Goal: Transaction & Acquisition: Purchase product/service

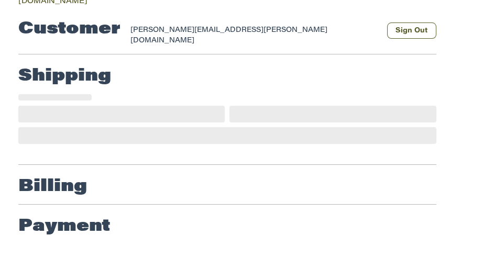
scroll to position [143, 0]
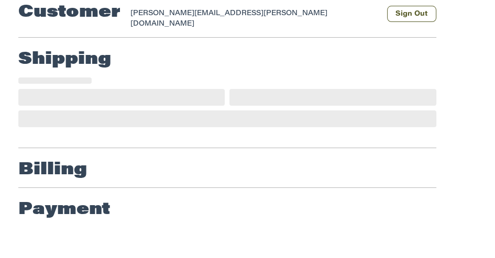
click at [360, 111] on div at bounding box center [227, 119] width 418 height 17
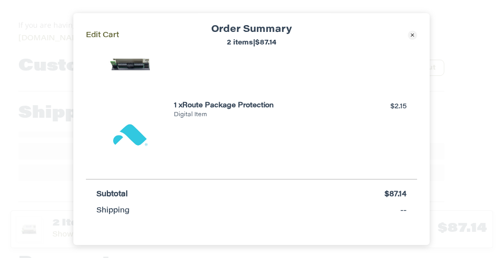
scroll to position [84, 0]
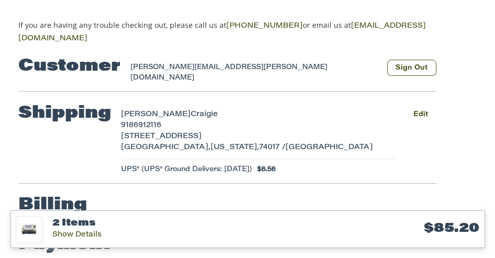
scroll to position [194, 0]
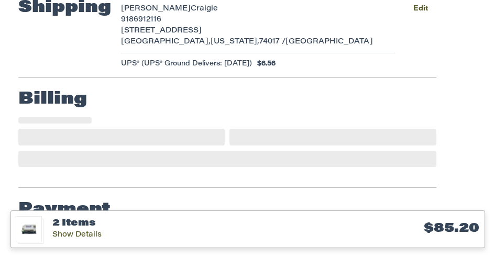
select select "**"
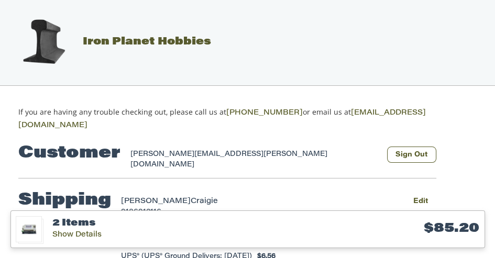
scroll to position [2, 0]
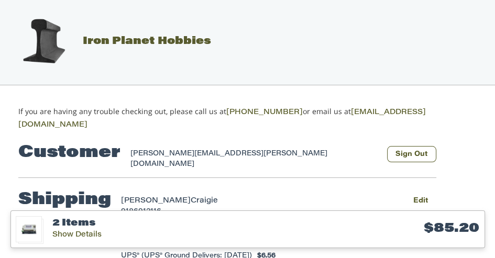
click at [318, 41] on h2 "Iron Planet Hobbies" at bounding box center [248, 41] width 482 height 73
